Goal: Navigation & Orientation: Find specific page/section

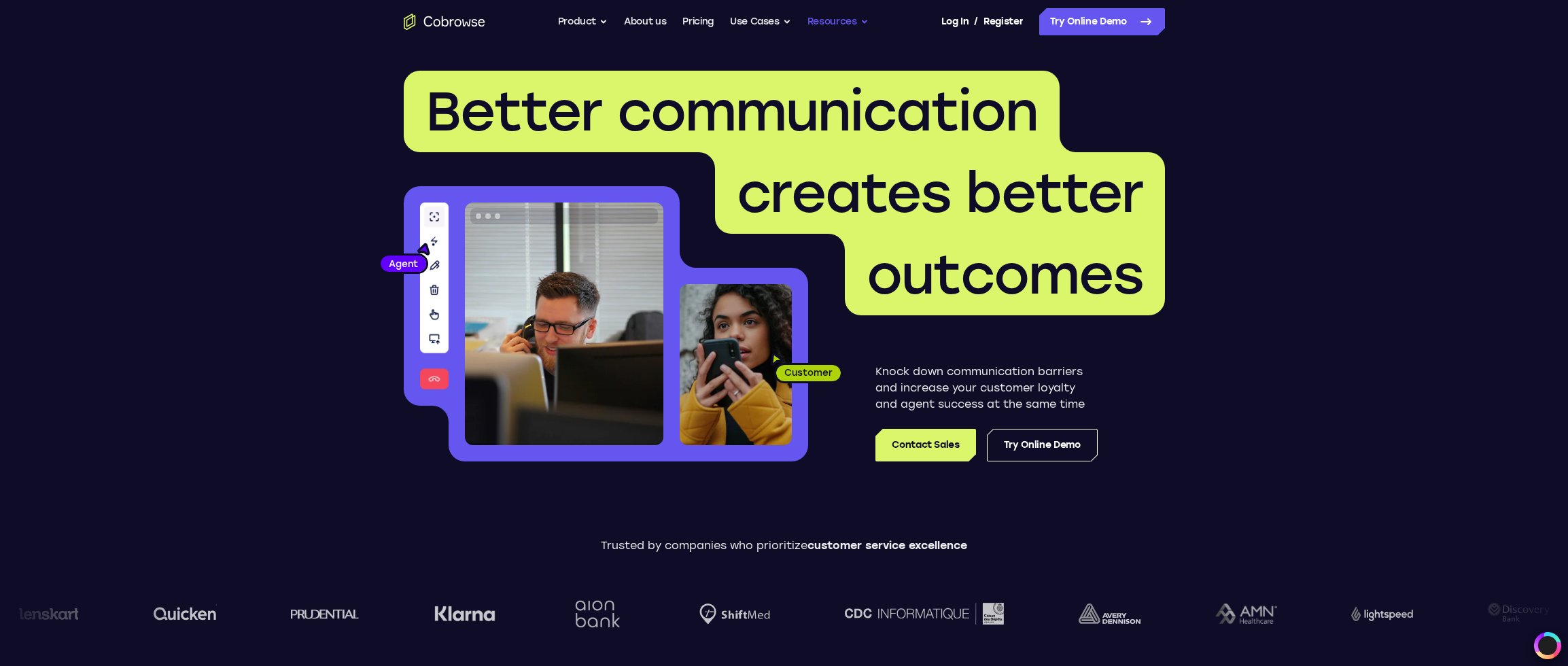
click at [842, 17] on button "Resources" at bounding box center [838, 21] width 61 height 27
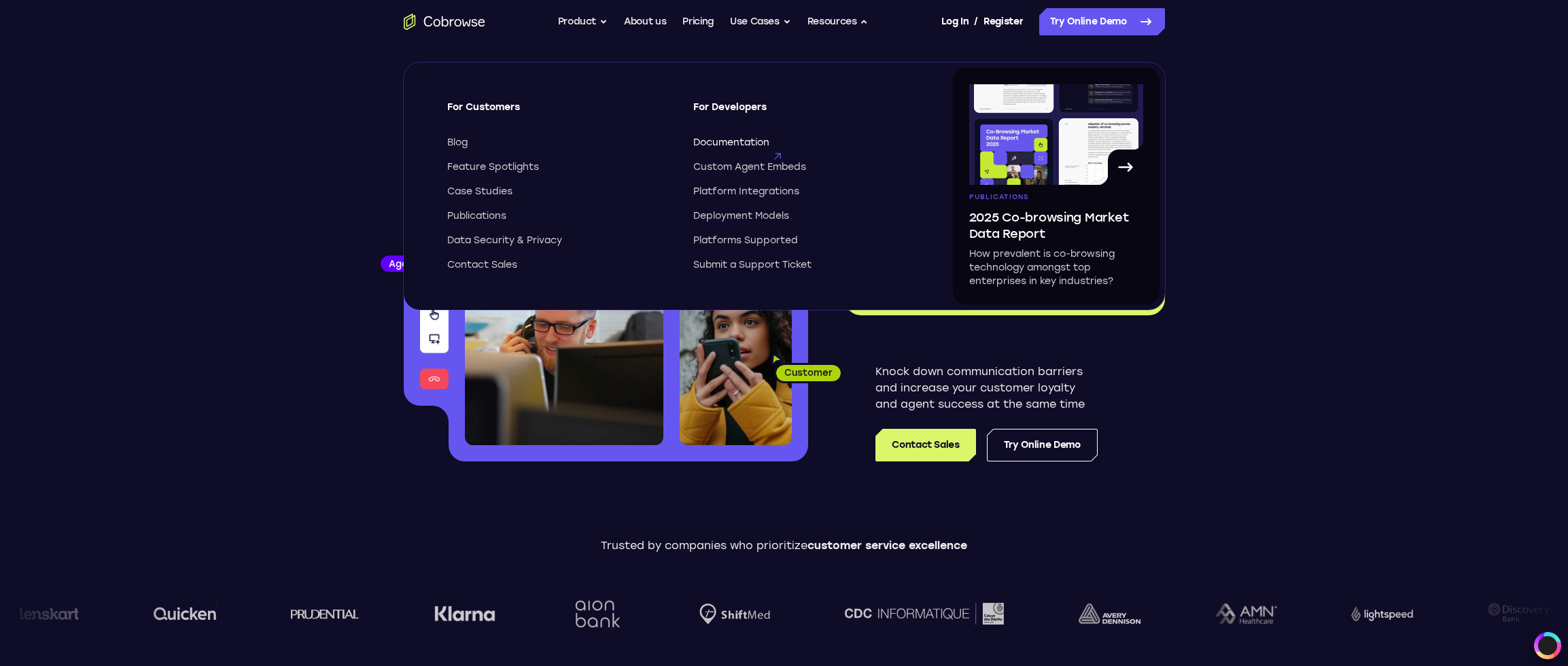
click at [757, 149] on span "Documentation" at bounding box center [731, 143] width 76 height 14
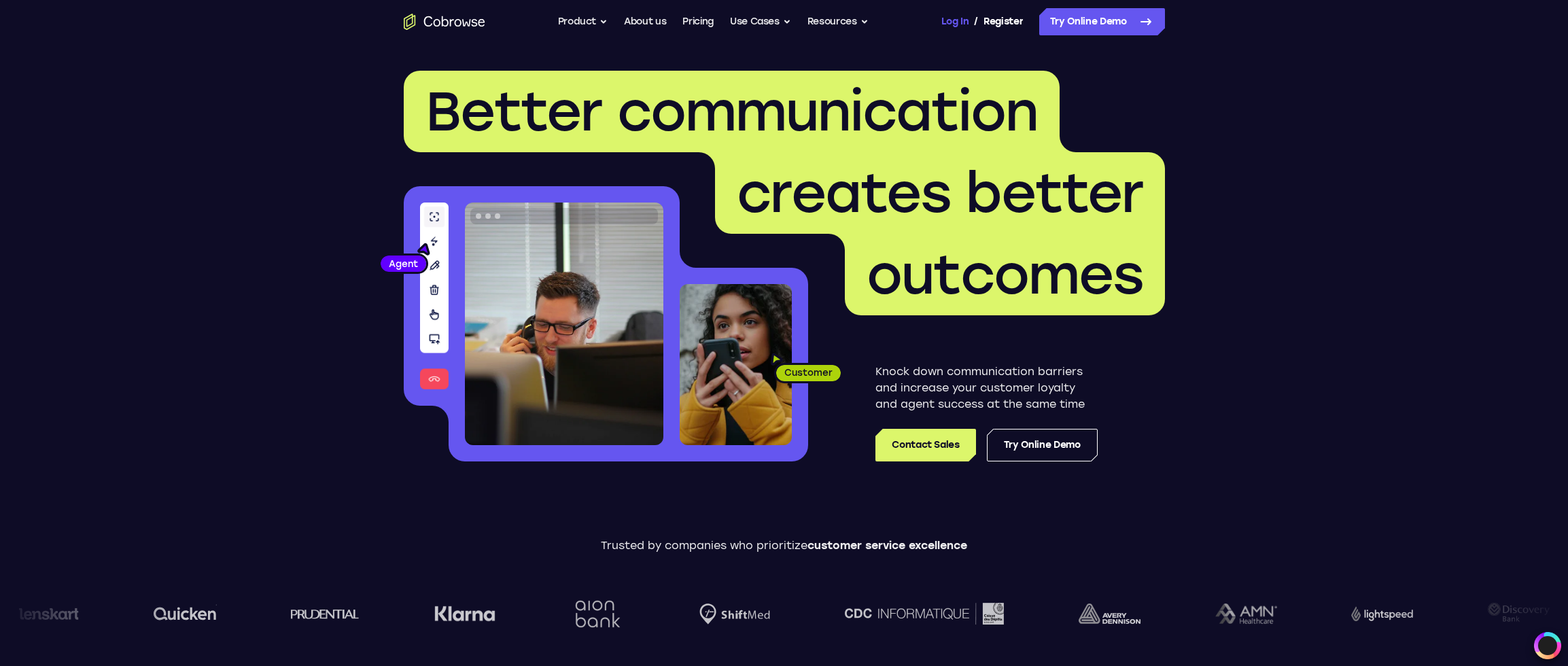
click at [946, 25] on link "Log In" at bounding box center [955, 21] width 27 height 27
click at [949, 17] on link "Log In" at bounding box center [955, 21] width 27 height 27
